Goal: Transaction & Acquisition: Purchase product/service

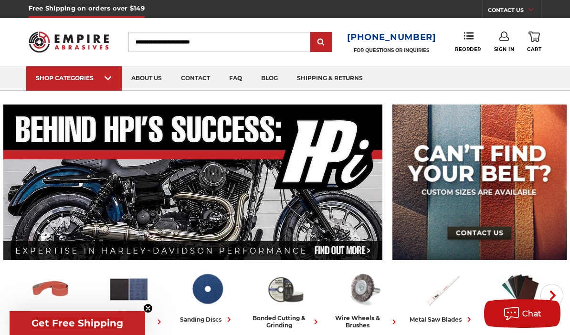
click at [152, 47] on input "Search" at bounding box center [219, 42] width 182 height 20
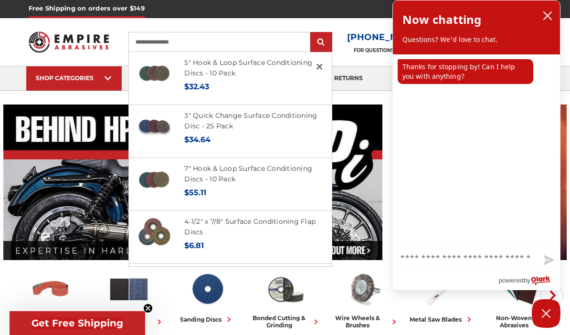
type input "**********"
click at [324, 42] on input "submit" at bounding box center [321, 42] width 19 height 19
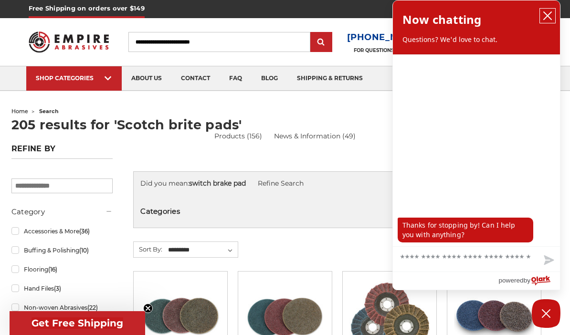
click at [547, 16] on icon "close chatbox" at bounding box center [547, 16] width 8 height 8
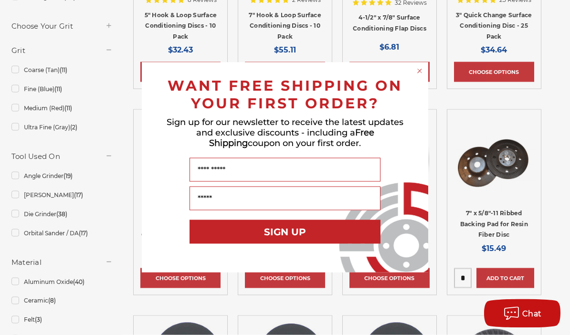
scroll to position [370, 0]
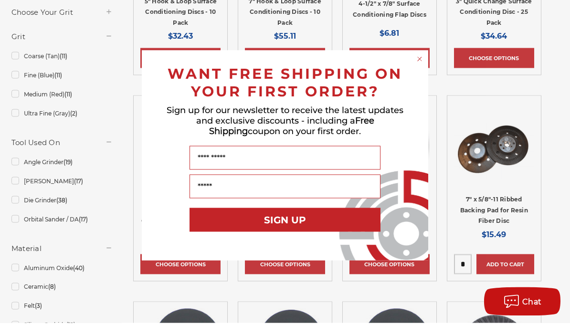
click at [421, 76] on circle "Close dialog" at bounding box center [419, 71] width 9 height 9
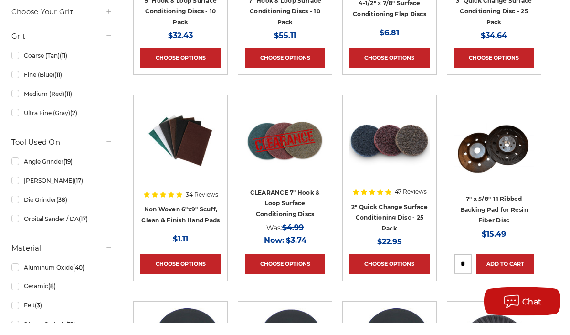
scroll to position [382, 0]
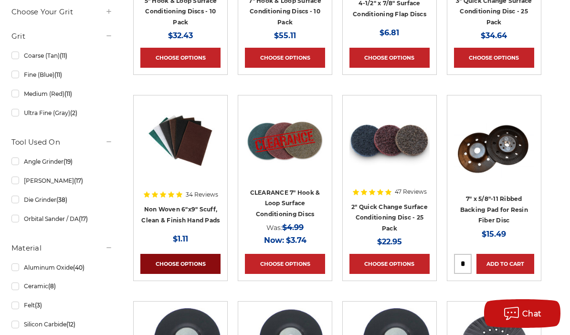
click at [165, 260] on link "Choose Options" at bounding box center [180, 264] width 80 height 20
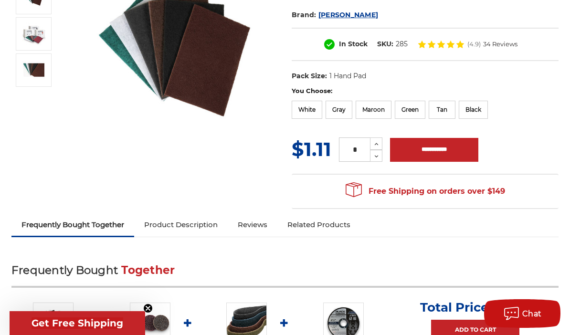
scroll to position [163, 0]
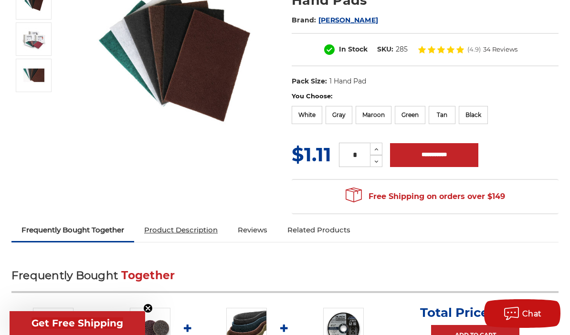
click at [167, 230] on link "Product Description" at bounding box center [181, 229] width 94 height 21
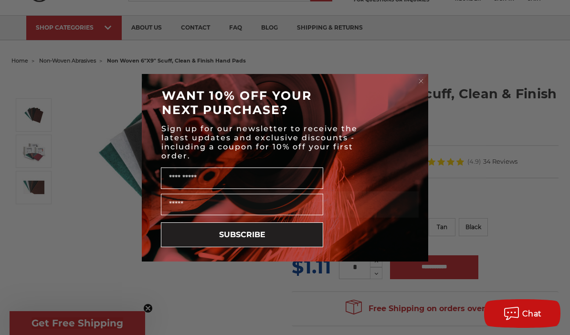
scroll to position [50, 0]
click at [416, 85] on div "WANT 10% OFF YOUR NEXT PURCHASE?" at bounding box center [284, 102] width 267 height 38
click at [417, 84] on div "WANT 10% OFF YOUR NEXT PURCHASE?" at bounding box center [284, 102] width 267 height 38
click at [419, 84] on form "WANT 10% OFF YOUR NEXT PURCHASE? Sign up for our newsletter to receive the late…" at bounding box center [285, 167] width 286 height 187
click at [420, 78] on circle "Close dialog" at bounding box center [420, 80] width 9 height 9
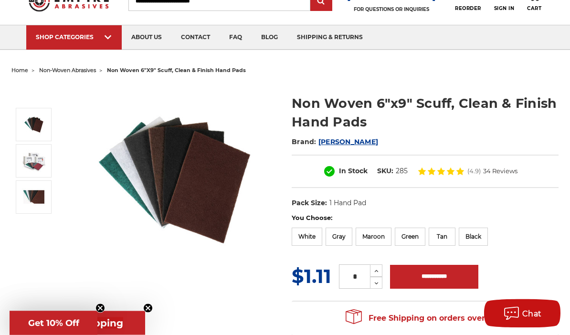
scroll to position [0, 0]
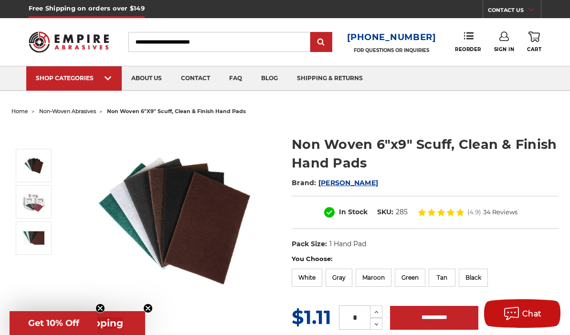
click at [502, 43] on link "Sign In" at bounding box center [504, 41] width 21 height 21
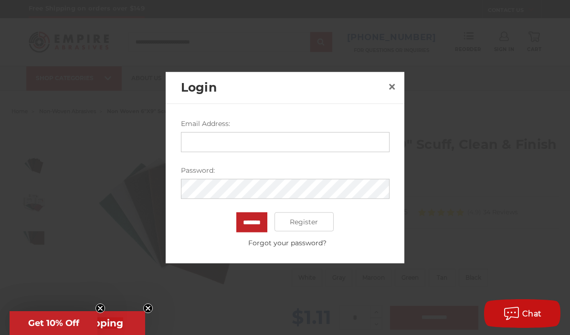
click at [194, 147] on input "Email Address:" at bounding box center [285, 142] width 208 height 20
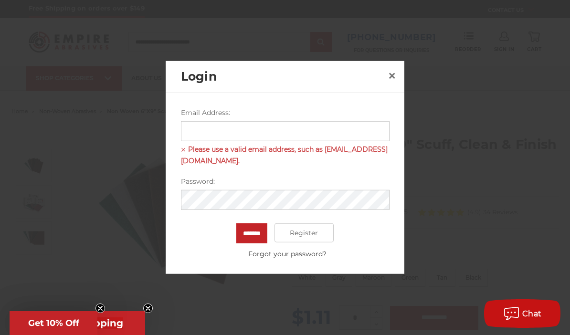
type input "**********"
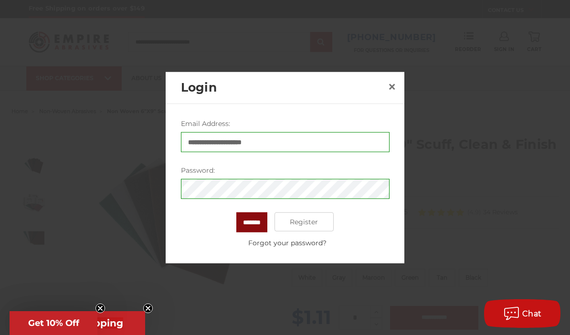
click at [246, 221] on input "*******" at bounding box center [251, 222] width 31 height 20
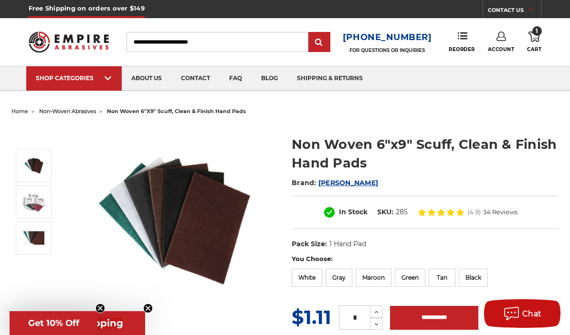
click at [533, 34] on span "1" at bounding box center [537, 31] width 10 height 10
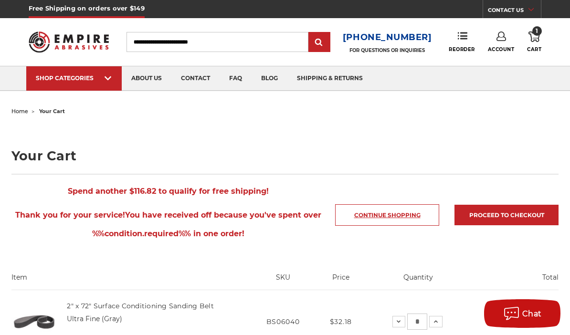
click at [367, 220] on link "Continue Shopping" at bounding box center [387, 214] width 104 height 21
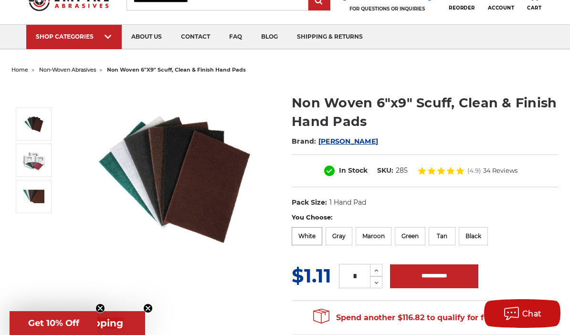
click at [307, 237] on label "White" at bounding box center [307, 236] width 31 height 18
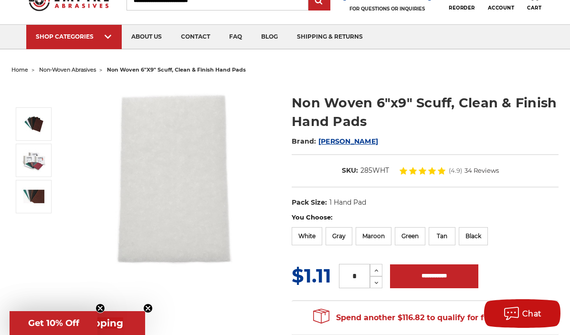
click at [352, 273] on input "*" at bounding box center [354, 276] width 31 height 24
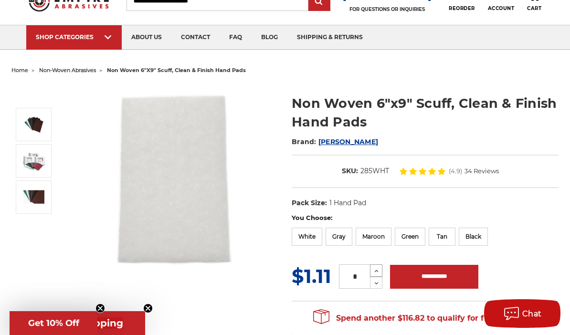
click at [373, 273] on icon at bounding box center [376, 271] width 7 height 9
type input "*"
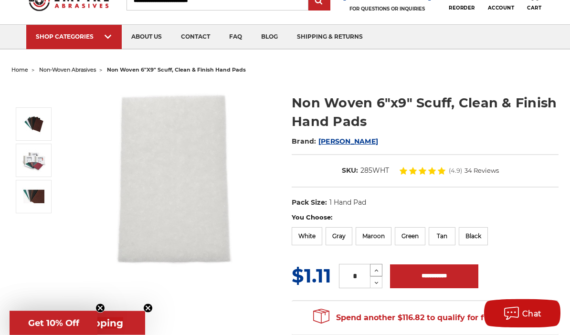
scroll to position [42, 0]
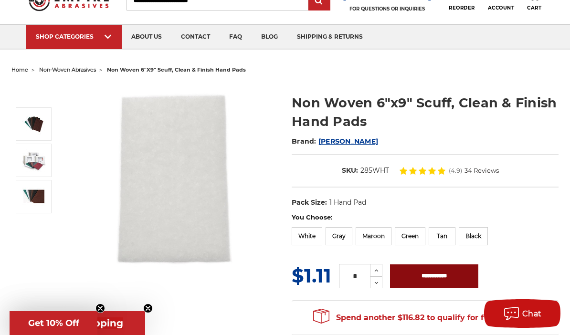
click at [425, 279] on input "**********" at bounding box center [434, 276] width 88 height 24
click at [338, 239] on label "Gray" at bounding box center [338, 236] width 27 height 18
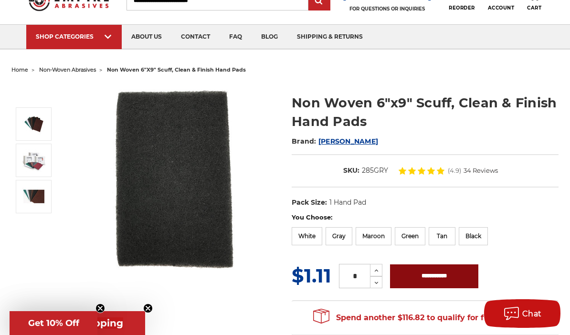
click at [409, 279] on input "**********" at bounding box center [434, 276] width 88 height 24
click at [375, 240] on label "Maroon" at bounding box center [373, 236] width 36 height 18
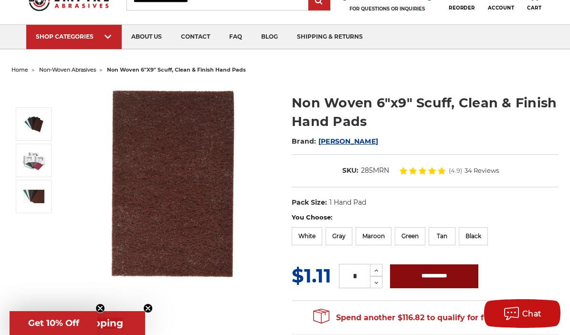
click at [411, 281] on input "**********" at bounding box center [434, 276] width 88 height 24
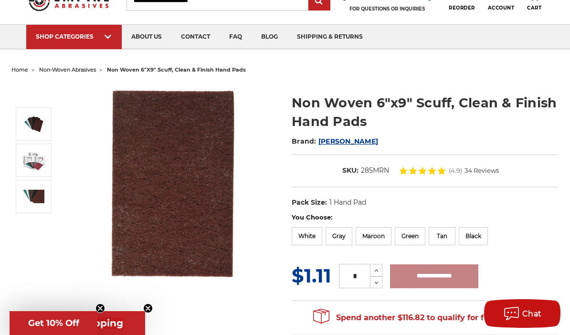
type input "**********"
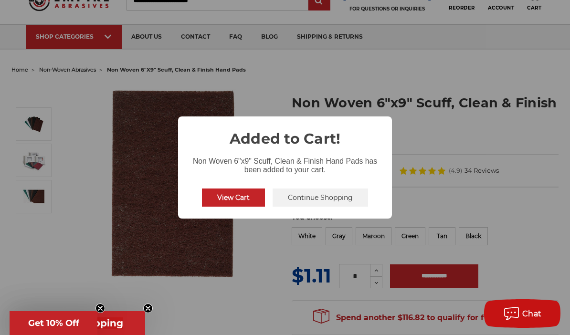
click at [63, 285] on div "× Added to Cart! Non Woven 6"x9" Scuff, Clean & Finish Hand Pads has been added…" at bounding box center [285, 167] width 570 height 335
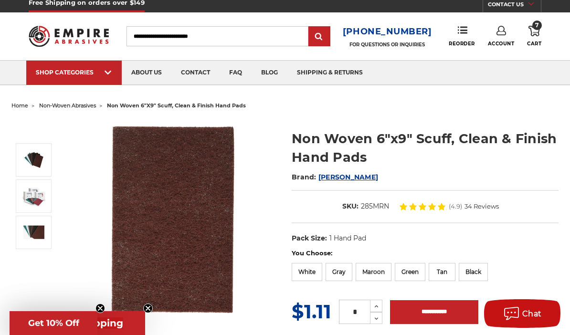
scroll to position [0, 0]
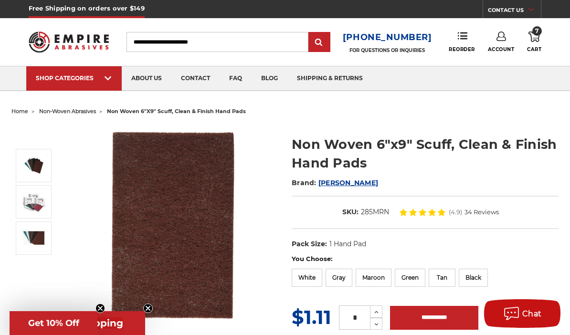
click at [64, 113] on span "non-woven abrasives" at bounding box center [67, 111] width 57 height 7
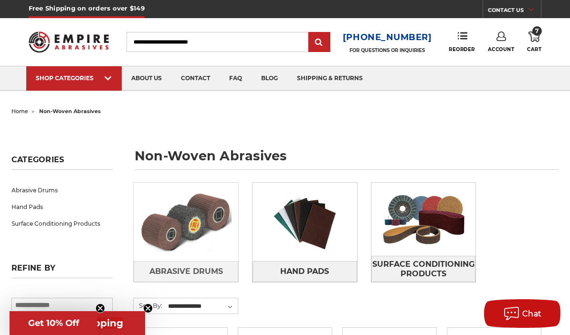
click at [162, 226] on img at bounding box center [186, 222] width 104 height 73
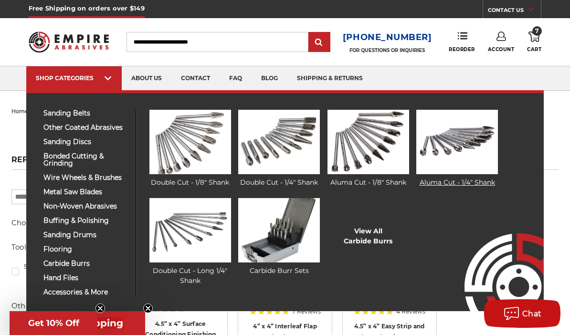
click at [449, 140] on img at bounding box center [457, 142] width 82 height 64
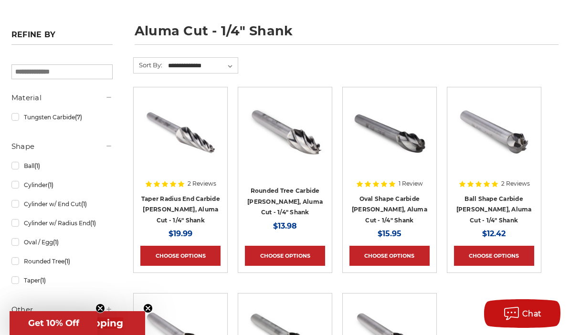
scroll to position [125, 0]
click at [173, 209] on link "Taper Radius End Carbide [PERSON_NAME], Aluma Cut - 1/4" Shank" at bounding box center [180, 210] width 79 height 29
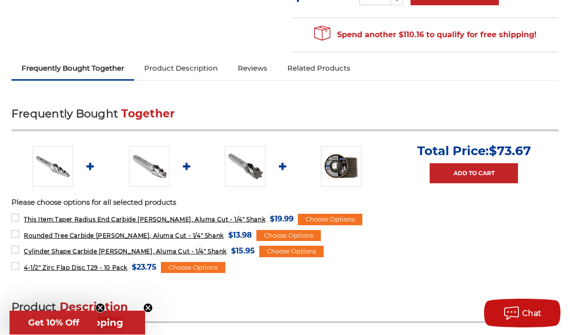
scroll to position [337, 0]
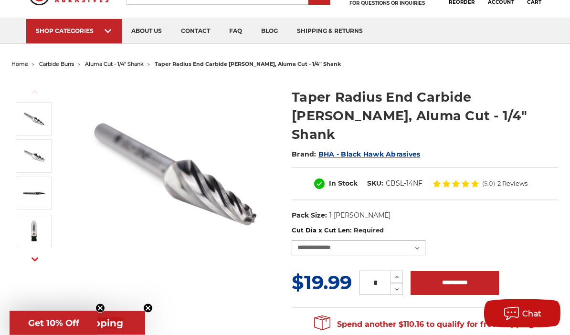
click at [308, 240] on select "**********" at bounding box center [359, 247] width 134 height 15
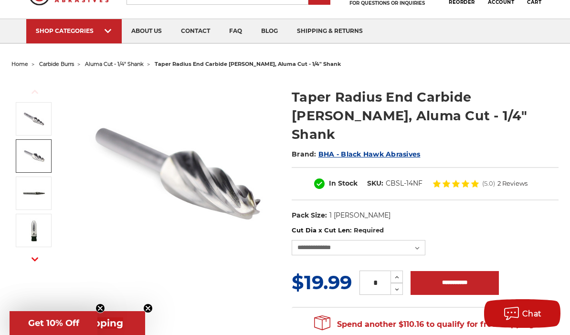
click at [34, 159] on img at bounding box center [34, 156] width 24 height 24
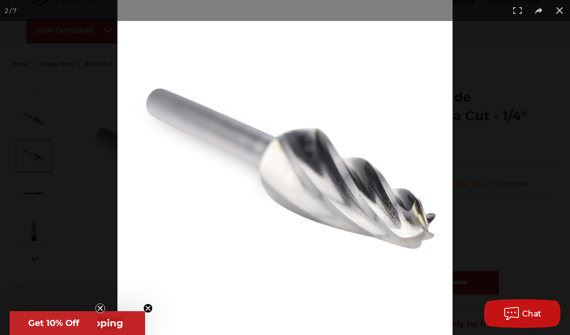
click at [564, 15] on button at bounding box center [559, 10] width 21 height 21
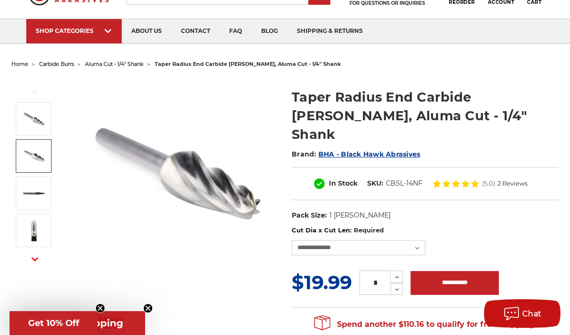
click at [26, 63] on span "home" at bounding box center [19, 64] width 17 height 7
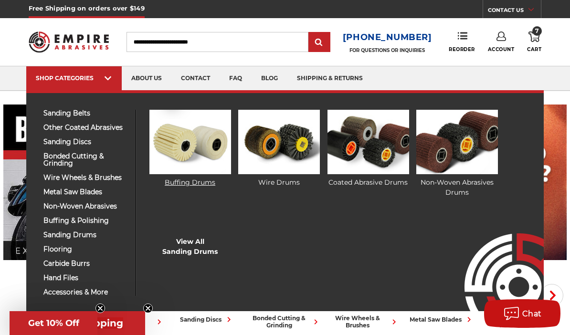
click at [186, 150] on img at bounding box center [190, 142] width 82 height 64
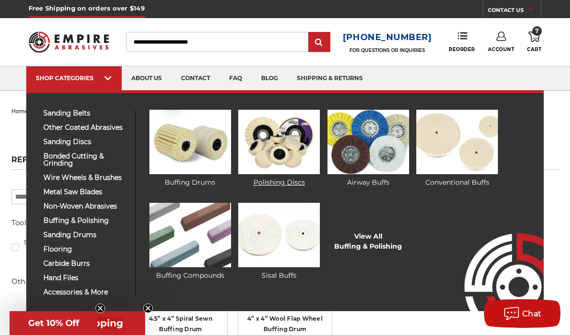
click at [261, 151] on img at bounding box center [279, 142] width 82 height 64
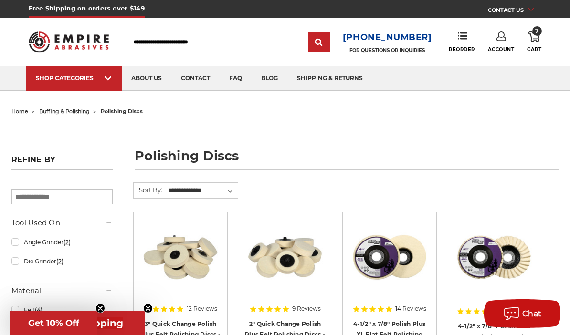
click at [529, 35] on icon at bounding box center [533, 36] width 11 height 10
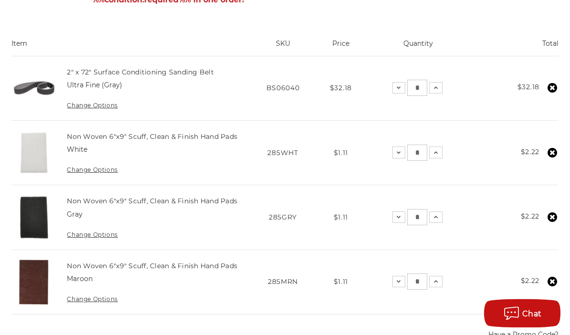
scroll to position [274, 0]
